Goal: Transaction & Acquisition: Download file/media

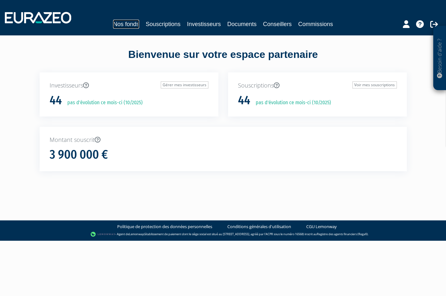
click at [132, 26] on link "Nos fonds" at bounding box center [126, 24] width 26 height 9
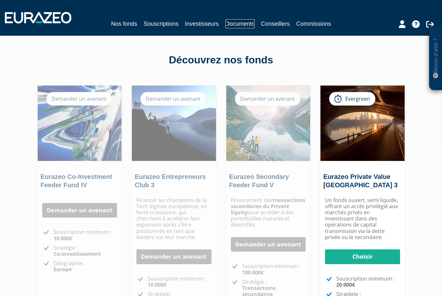
click at [246, 23] on link "Documents" at bounding box center [239, 23] width 29 height 9
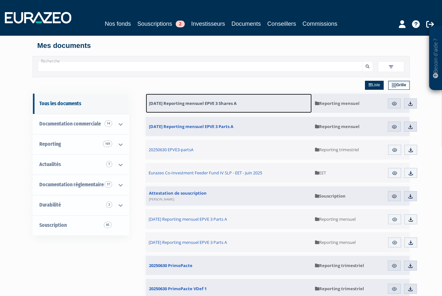
click at [222, 102] on span "[DATE] Reporting mensuel EPVE 3 Shares A" at bounding box center [193, 103] width 88 height 6
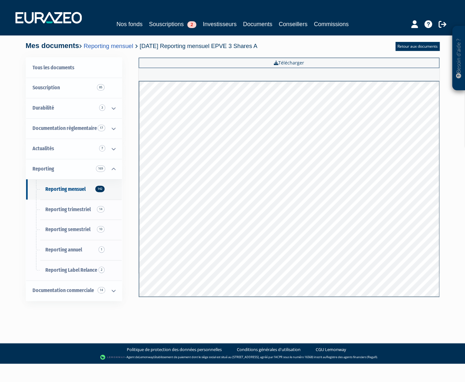
drag, startPoint x: 322, startPoint y: 326, endPoint x: 318, endPoint y: 316, distance: 10.4
click at [322, 296] on body "Besoin d'aide ? × J'ai besoin d'aide Si vous avez une question à propos du fonc…" at bounding box center [232, 181] width 465 height 363
drag, startPoint x: 255, startPoint y: 308, endPoint x: 258, endPoint y: 302, distance: 6.5
click at [255, 296] on div "Tous les documents Souscription 85 Durabilité 3 Reporting de durabilité annuel …" at bounding box center [233, 184] width 405 height 266
